Goal: Task Accomplishment & Management: Use online tool/utility

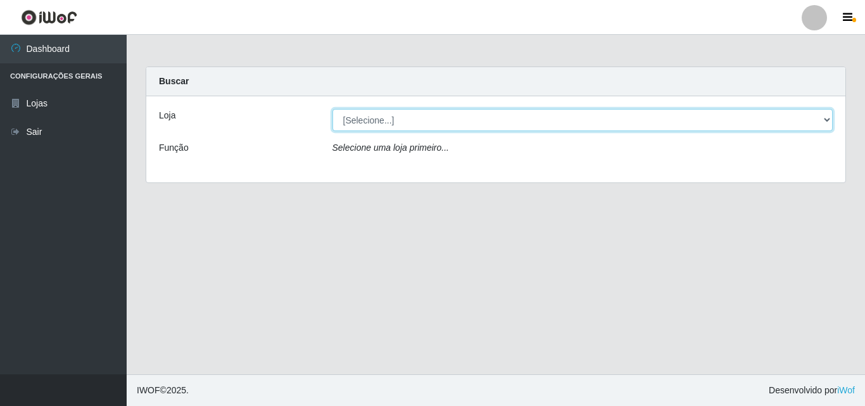
click at [826, 122] on select "[Selecione...] BomQueSó Agreste - Loja 3" at bounding box center [582, 120] width 501 height 22
select select "215"
click at [332, 109] on select "[Selecione...] BomQueSó Agreste - Loja 3" at bounding box center [582, 120] width 501 height 22
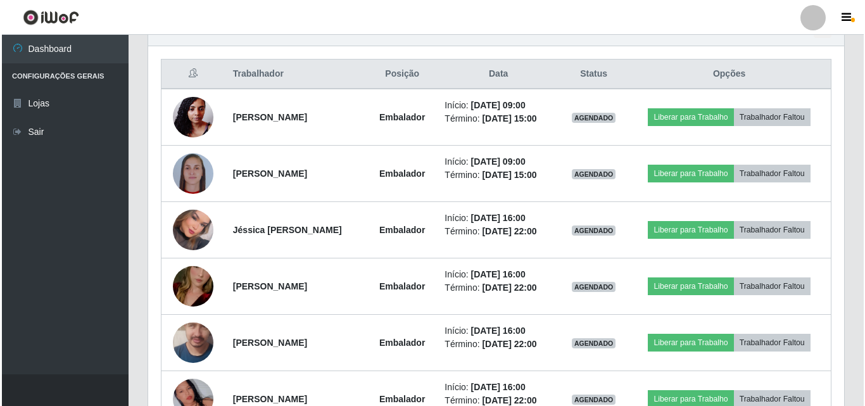
scroll to position [443, 0]
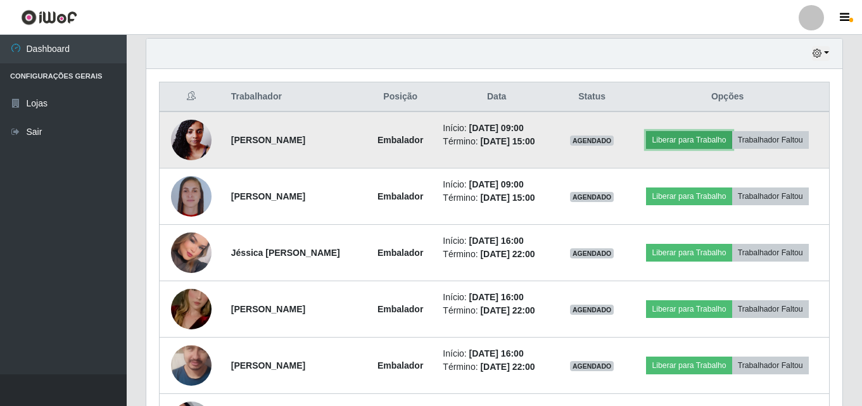
click at [703, 145] on button "Liberar para Trabalho" at bounding box center [688, 140] width 85 height 18
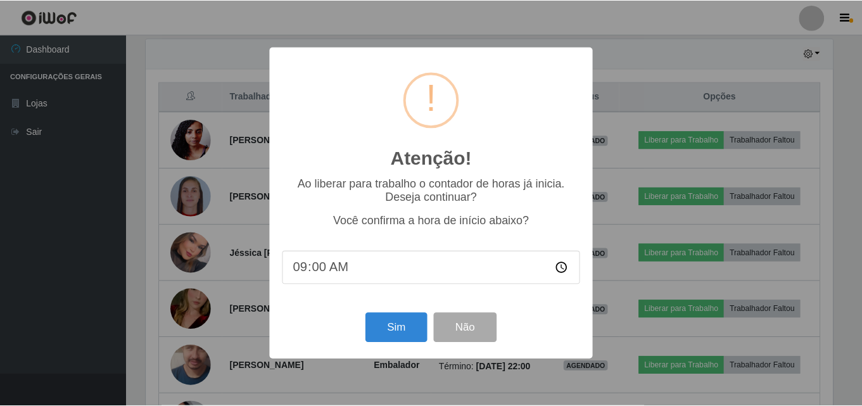
scroll to position [263, 689]
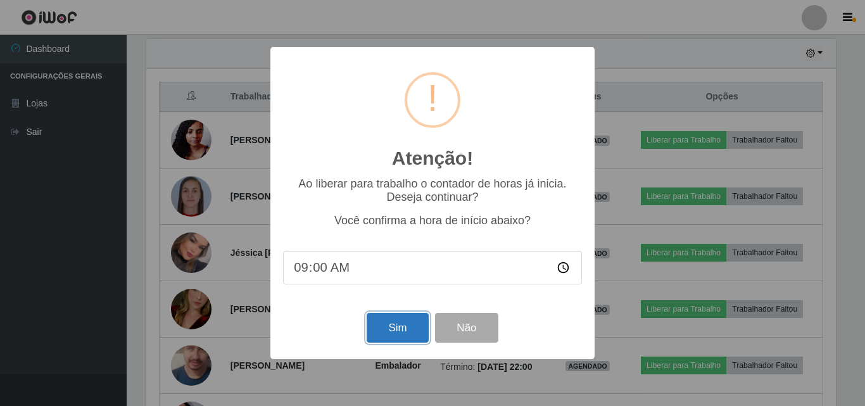
click at [410, 323] on button "Sim" at bounding box center [397, 328] width 61 height 30
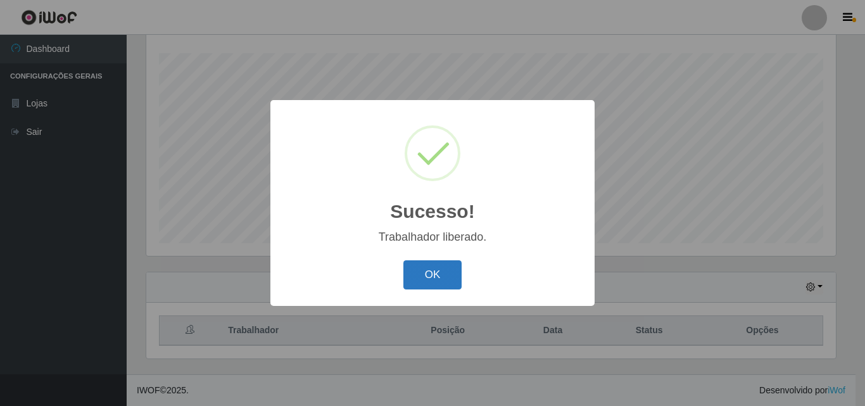
click at [441, 271] on button "OK" at bounding box center [432, 275] width 59 height 30
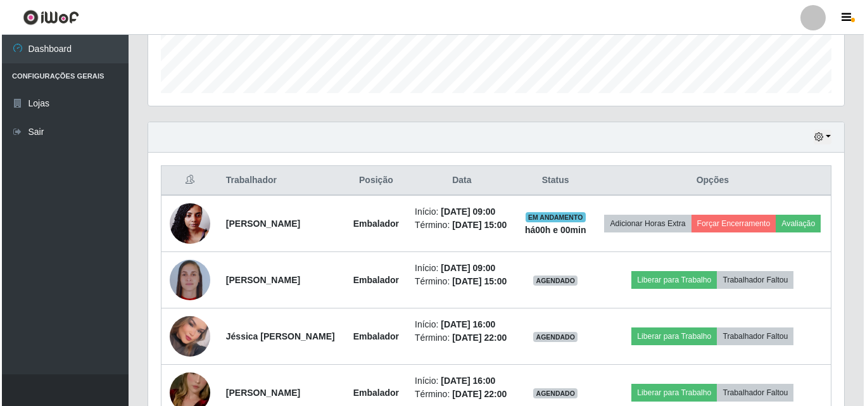
scroll to position [463, 0]
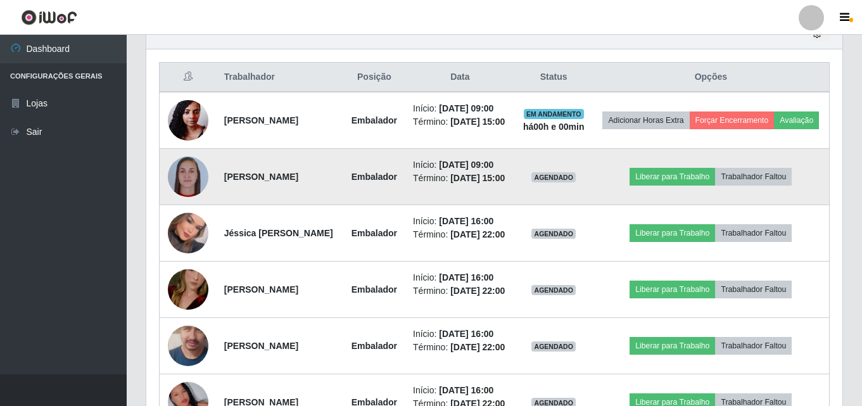
click at [668, 201] on td "Liberar para Trabalho Trabalhador Faltou" at bounding box center [711, 177] width 237 height 56
click at [701, 185] on button "Liberar para Trabalho" at bounding box center [671, 177] width 85 height 18
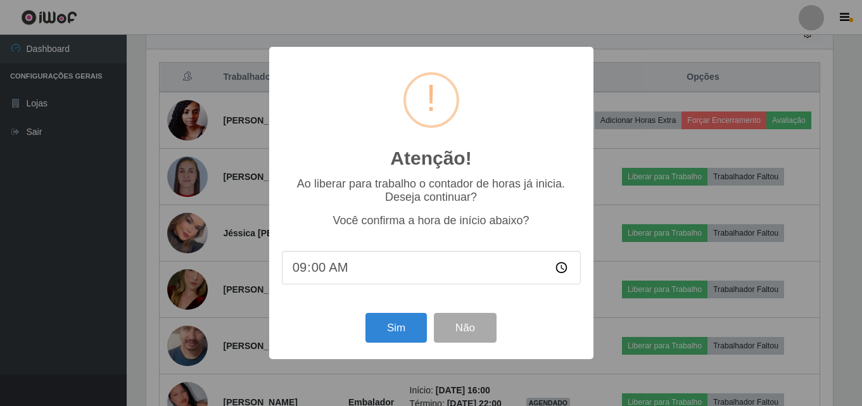
scroll to position [263, 689]
click at [411, 342] on button "Sim" at bounding box center [397, 328] width 61 height 30
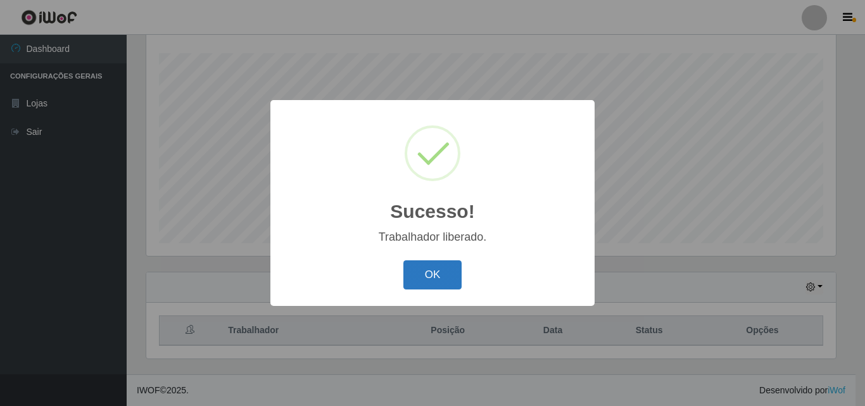
click at [444, 282] on button "OK" at bounding box center [432, 275] width 59 height 30
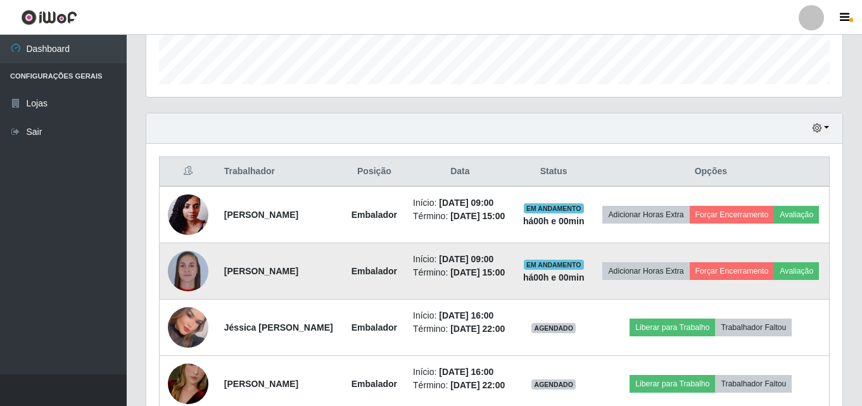
scroll to position [399, 0]
